Goal: Task Accomplishment & Management: Use online tool/utility

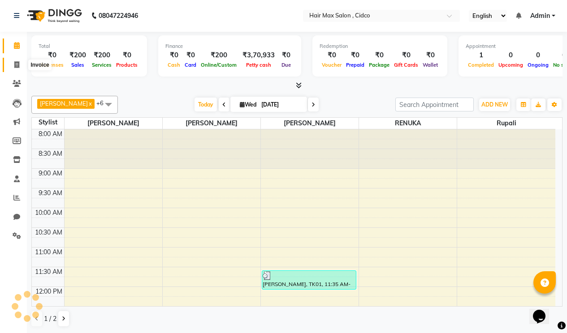
click at [15, 65] on icon at bounding box center [16, 64] width 5 height 7
select select "7580"
select select "service"
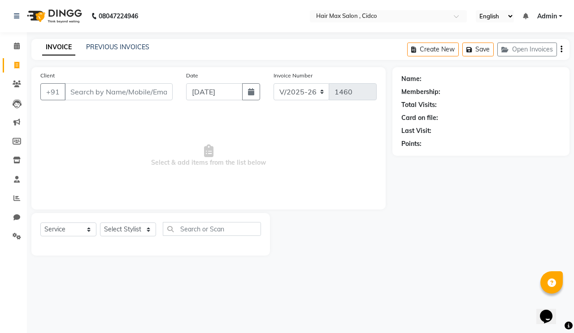
click at [97, 90] on input "Client" at bounding box center [119, 91] width 108 height 17
type input "8999557685"
click at [158, 91] on span "Add Client" at bounding box center [149, 91] width 35 height 9
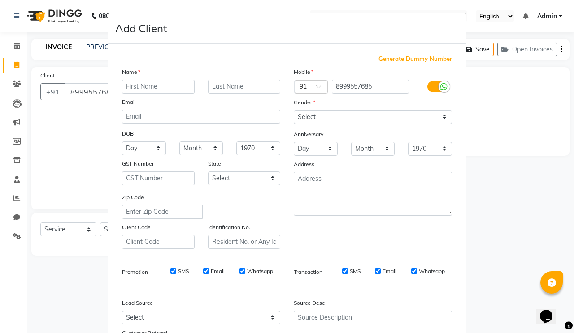
click at [165, 87] on input "text" at bounding box center [158, 87] width 73 height 14
type input "Ashok"
type input "Chavan"
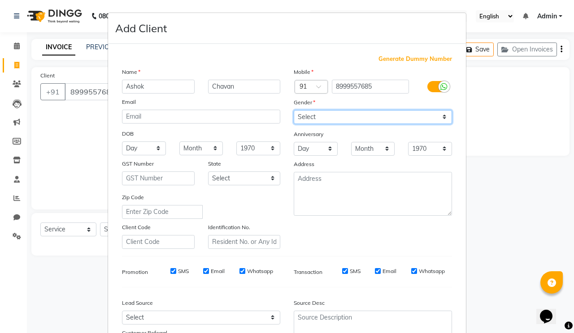
click at [320, 120] on select "Select [DEMOGRAPHIC_DATA] [DEMOGRAPHIC_DATA] Other Prefer Not To Say" at bounding box center [373, 117] width 158 height 14
select select "[DEMOGRAPHIC_DATA]"
click at [294, 110] on select "Select [DEMOGRAPHIC_DATA] [DEMOGRAPHIC_DATA] Other Prefer Not To Say" at bounding box center [373, 117] width 158 height 14
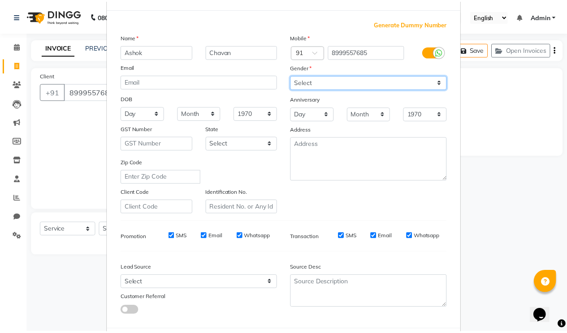
scroll to position [80, 0]
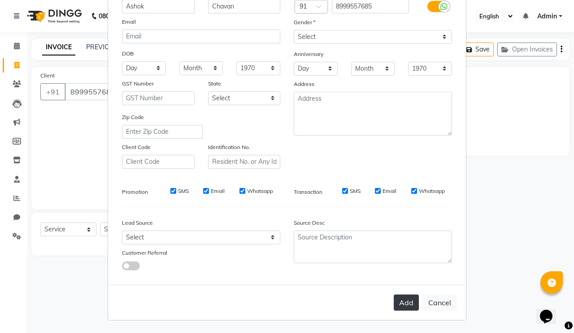
click at [400, 303] on button "Add" at bounding box center [405, 303] width 25 height 16
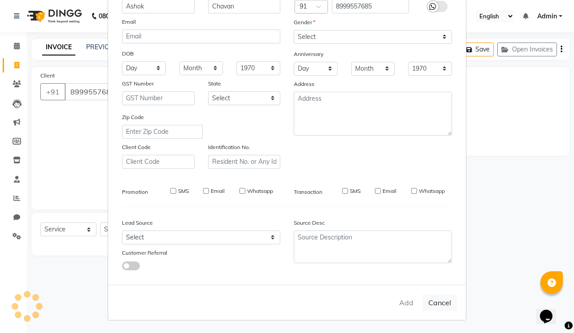
select select
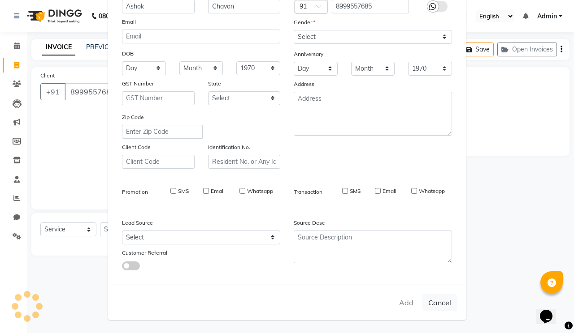
select select
checkbox input "false"
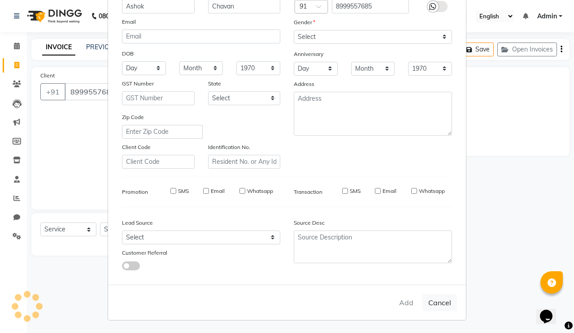
checkbox input "false"
select select "1: Object"
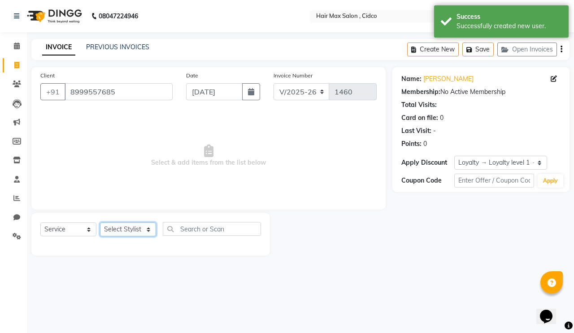
click at [136, 229] on select "Select Stylist [PERSON_NAME] [PERSON_NAME] RENUKA [PERSON_NAME] [PERSON_NAME]" at bounding box center [128, 230] width 56 height 14
select select "69945"
click at [100, 223] on select "Select Stylist [PERSON_NAME] [PERSON_NAME] RENUKA [PERSON_NAME] [PERSON_NAME]" at bounding box center [128, 230] width 56 height 14
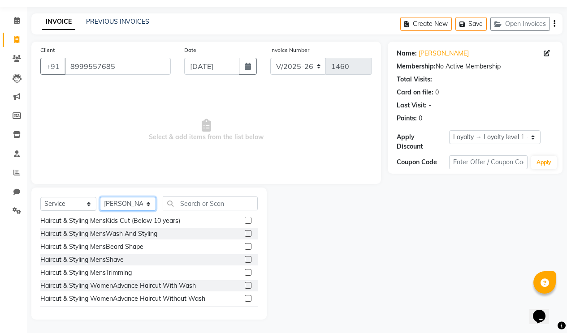
scroll to position [63, 0]
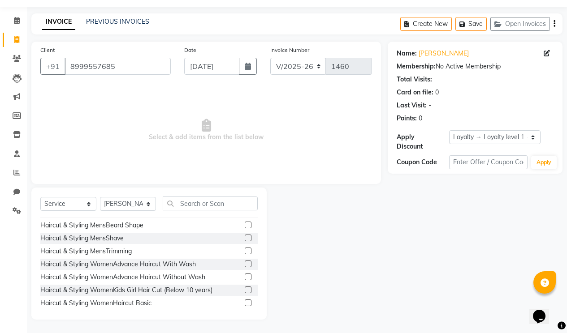
click at [245, 250] on label at bounding box center [248, 251] width 7 height 7
click at [245, 250] on input "checkbox" at bounding box center [248, 252] width 6 height 6
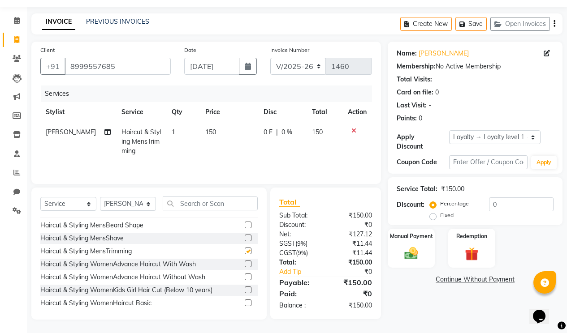
checkbox input "false"
drag, startPoint x: 416, startPoint y: 237, endPoint x: 407, endPoint y: 236, distance: 9.6
click at [416, 237] on div "Manual Payment" at bounding box center [411, 248] width 49 height 41
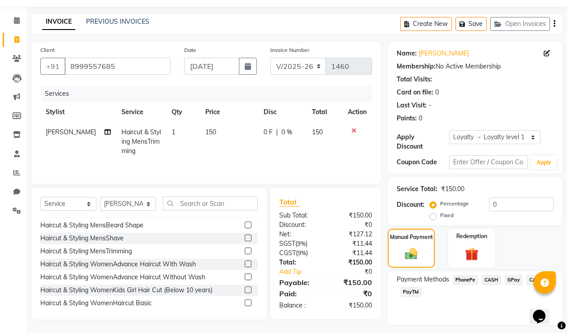
scroll to position [42, 0]
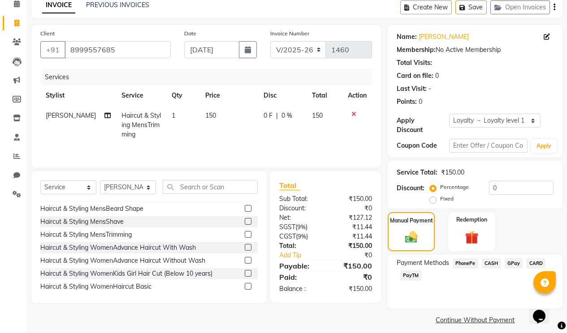
click at [462, 259] on span "PhonePe" at bounding box center [466, 264] width 26 height 10
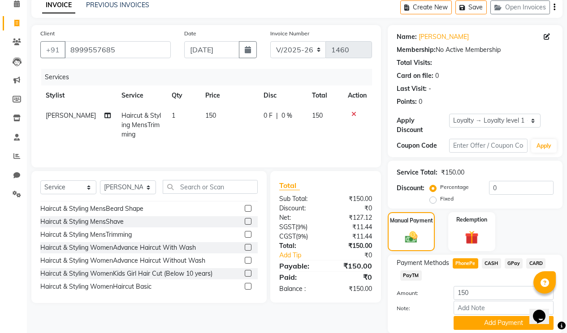
scroll to position [67, 0]
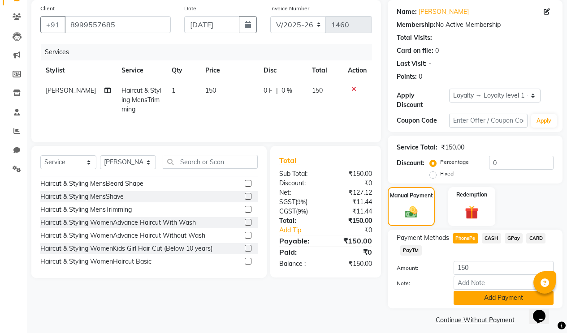
click at [485, 291] on button "Add Payment" at bounding box center [503, 298] width 100 height 14
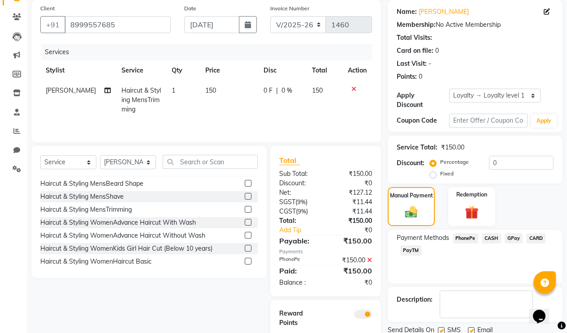
scroll to position [107, 0]
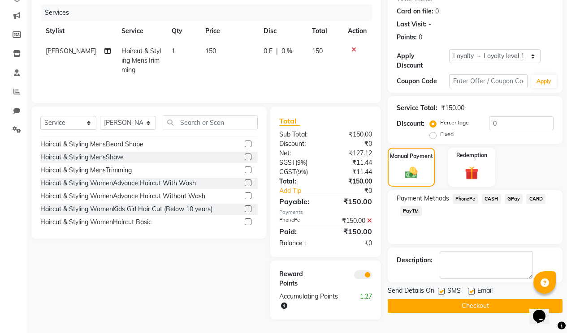
click at [471, 288] on label at bounding box center [471, 291] width 7 height 7
click at [471, 289] on input "checkbox" at bounding box center [471, 292] width 6 height 6
checkbox input "false"
drag, startPoint x: 470, startPoint y: 297, endPoint x: 465, endPoint y: 303, distance: 7.7
click at [469, 299] on button "Checkout" at bounding box center [475, 306] width 175 height 14
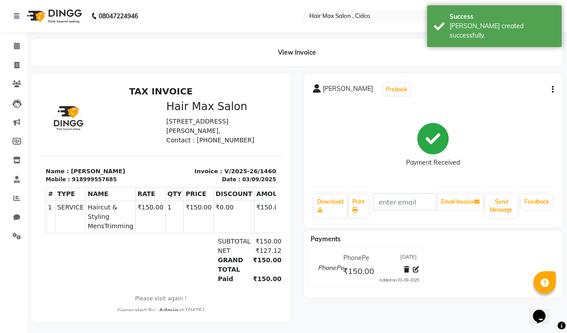
select select "7580"
select select "service"
